Goal: Task Accomplishment & Management: Manage account settings

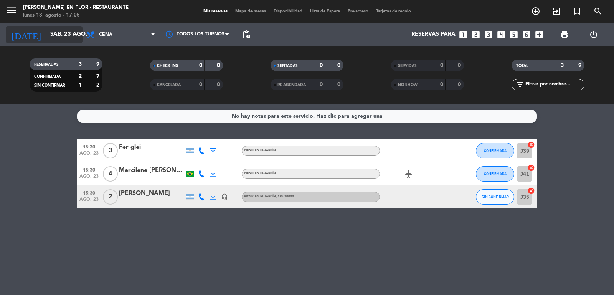
click at [62, 33] on input "sáb. 23 ago." at bounding box center [83, 34] width 74 height 15
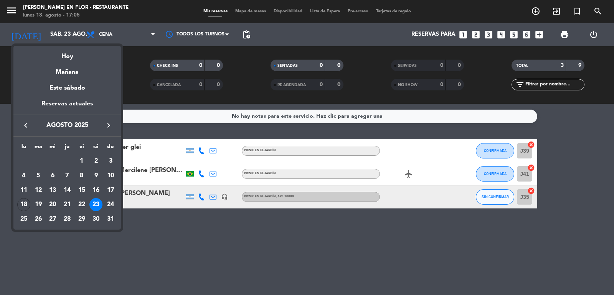
drag, startPoint x: 70, startPoint y: 50, endPoint x: 71, endPoint y: 54, distance: 4.0
click at [70, 51] on div "Hoy" at bounding box center [67, 54] width 108 height 16
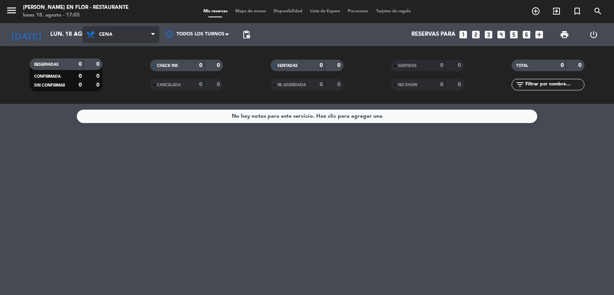
click at [91, 37] on icon at bounding box center [91, 34] width 11 height 9
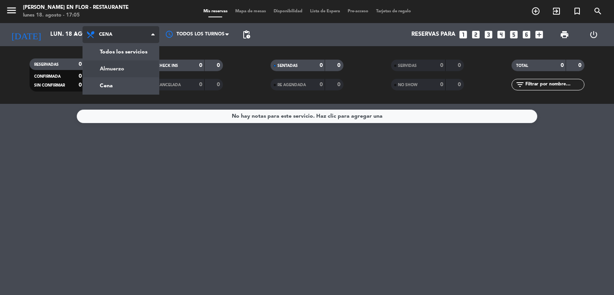
click at [106, 67] on div "menu [PERSON_NAME] en Flor - Restaurante [DATE] 18. agosto - 17:05 Mis reservas…" at bounding box center [307, 52] width 614 height 104
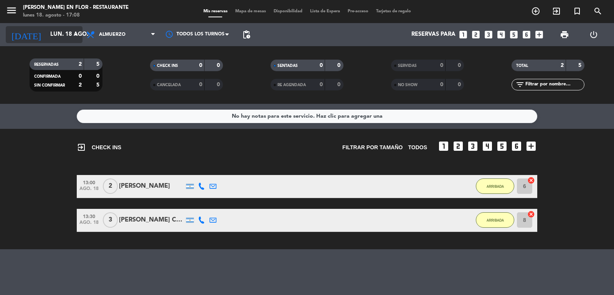
click at [46, 29] on input "lun. 18 ago." at bounding box center [83, 34] width 74 height 15
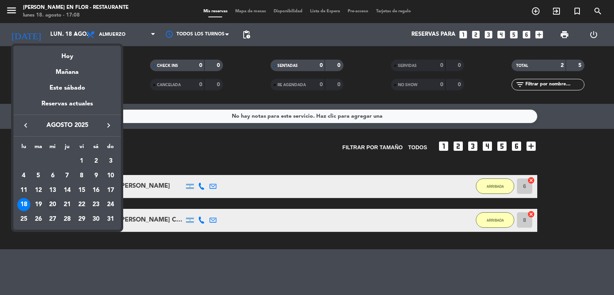
click at [52, 202] on div "20" at bounding box center [52, 204] width 13 height 13
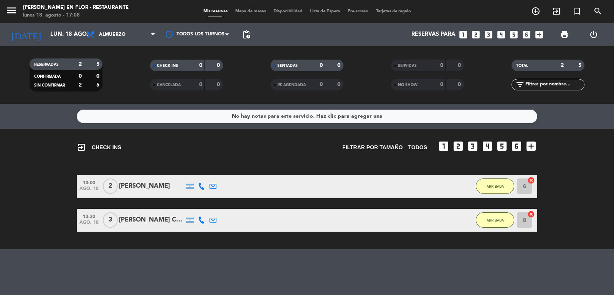
type input "mié. 20 ago."
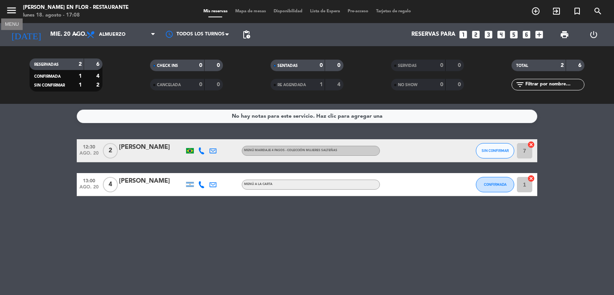
click at [10, 13] on icon "menu" at bounding box center [12, 11] width 12 height 12
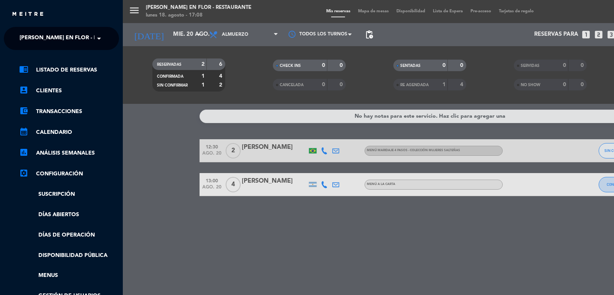
click at [41, 33] on span "[PERSON_NAME] en Flor - Restaurante" at bounding box center [76, 38] width 113 height 16
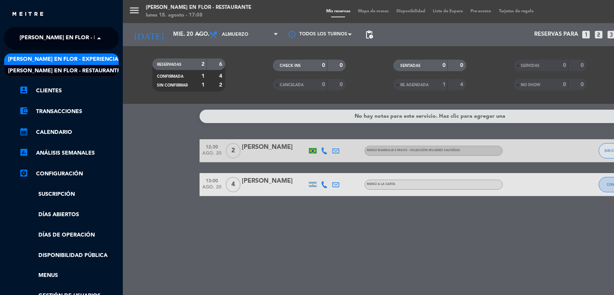
click at [53, 56] on span "[PERSON_NAME] en Flor - Experiencias" at bounding box center [64, 59] width 113 height 9
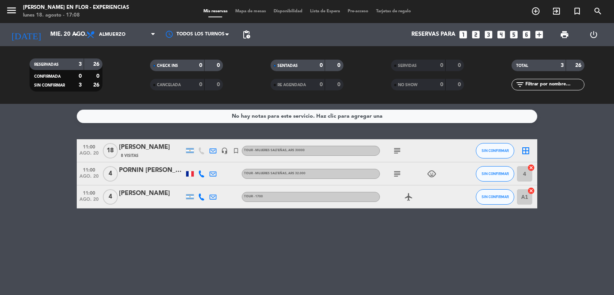
click at [393, 173] on icon "subject" at bounding box center [397, 173] width 9 height 9
click at [397, 153] on icon "subject" at bounding box center [397, 150] width 9 height 9
click at [393, 176] on icon "subject" at bounding box center [397, 173] width 9 height 9
